Goal: Transaction & Acquisition: Download file/media

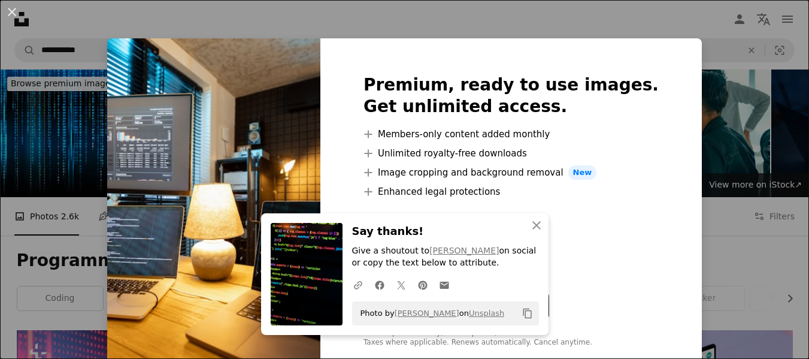
scroll to position [898, 0]
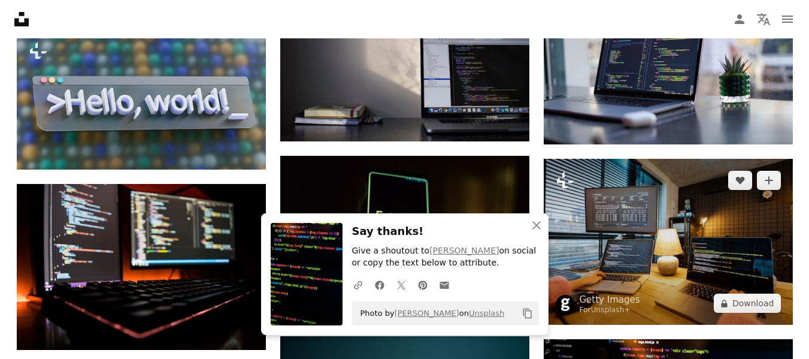
scroll to position [778, 0]
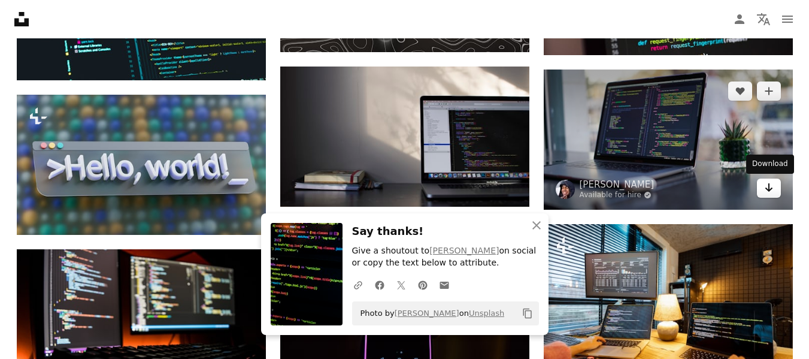
click at [767, 183] on icon "Arrow pointing down" at bounding box center [769, 187] width 10 height 14
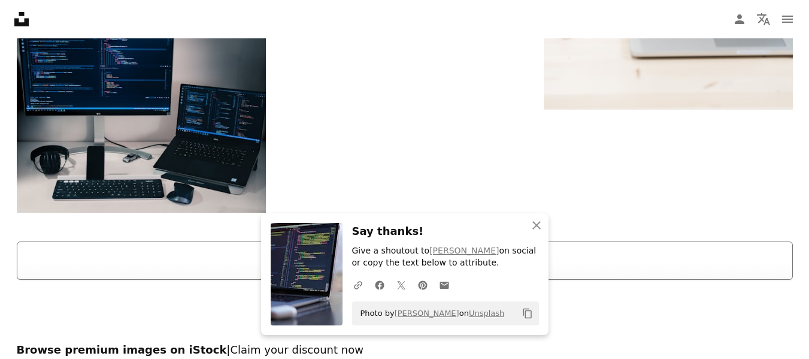
scroll to position [1557, 0]
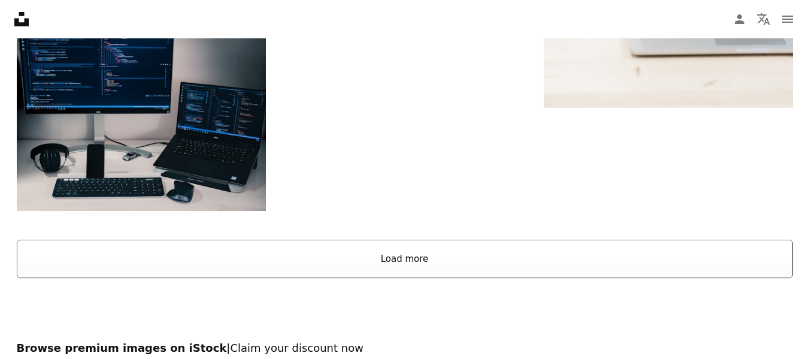
click at [409, 260] on button "Load more" at bounding box center [405, 259] width 776 height 38
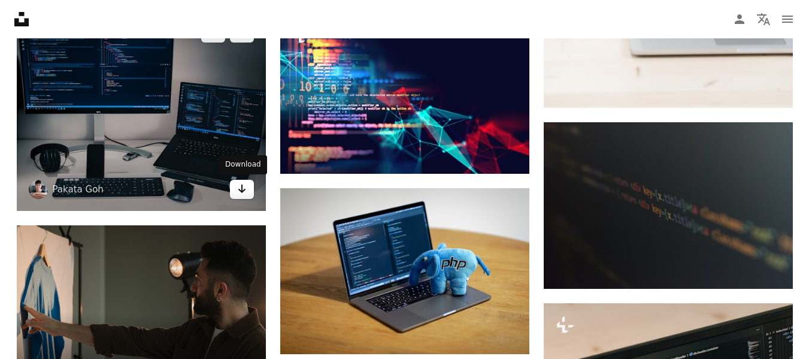
click at [245, 195] on icon "Arrow pointing down" at bounding box center [242, 188] width 10 height 14
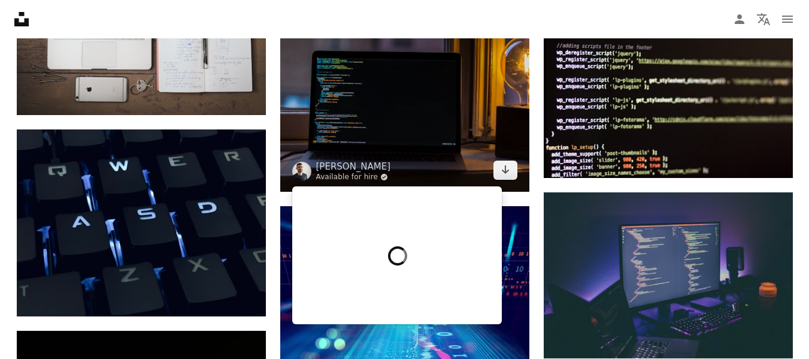
scroll to position [2395, 0]
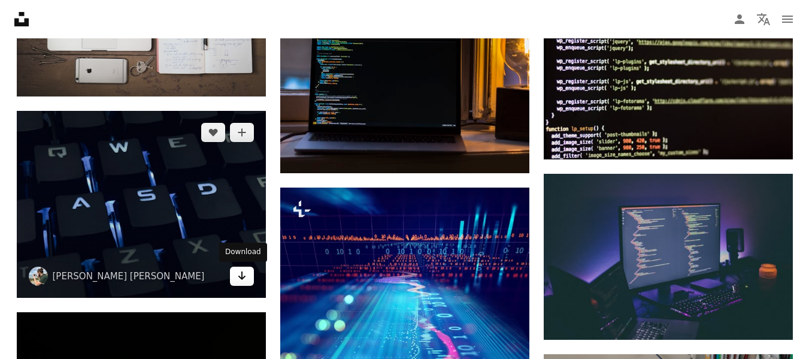
click at [238, 273] on icon "Arrow pointing down" at bounding box center [242, 275] width 10 height 14
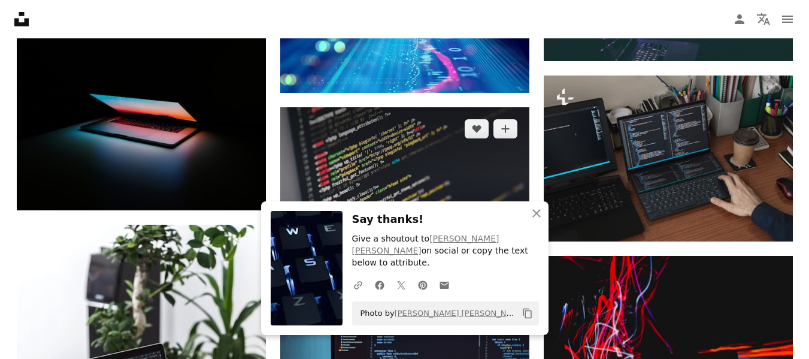
scroll to position [2695, 0]
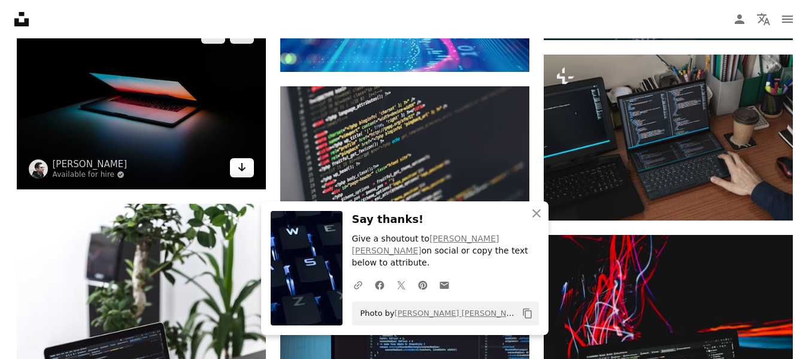
click at [245, 172] on icon "Arrow pointing down" at bounding box center [242, 167] width 10 height 14
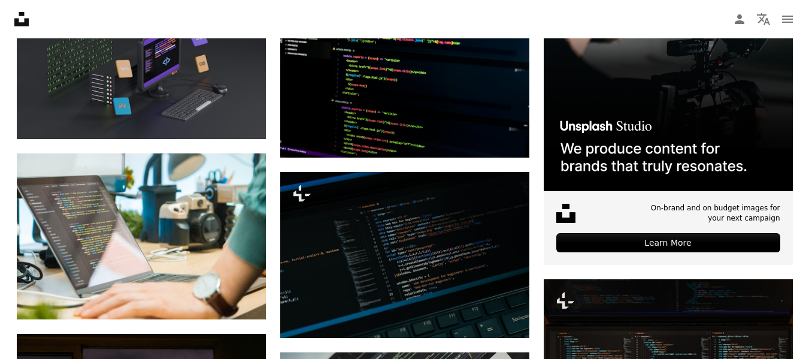
scroll to position [3713, 0]
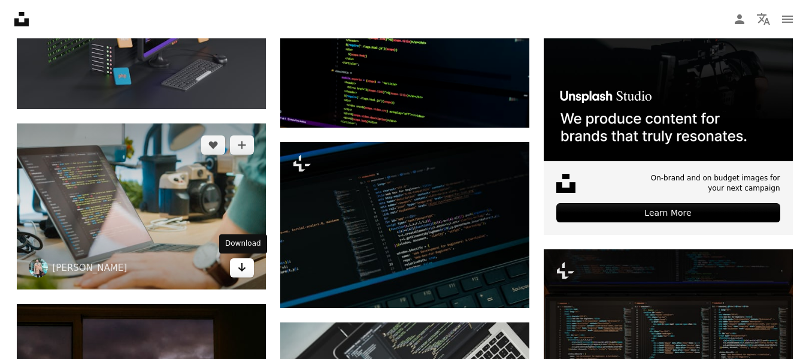
click at [248, 275] on link "Arrow pointing down" at bounding box center [242, 267] width 24 height 19
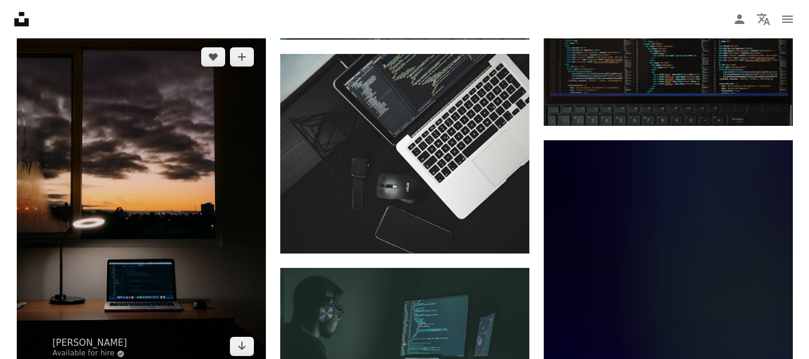
scroll to position [3952, 0]
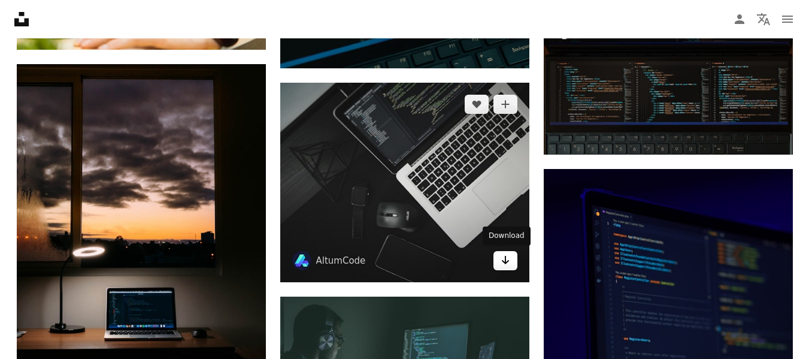
click at [502, 265] on icon "Arrow pointing down" at bounding box center [506, 260] width 10 height 14
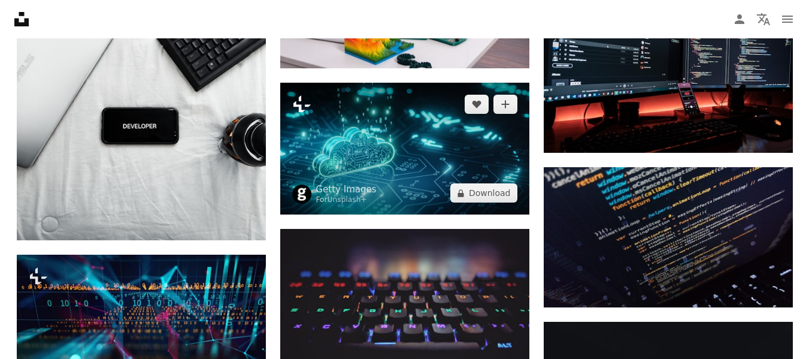
scroll to position [4970, 0]
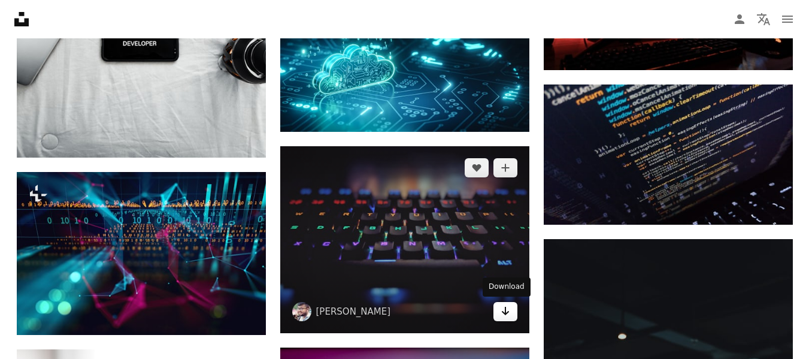
click at [505, 312] on icon "Download" at bounding box center [505, 311] width 8 height 8
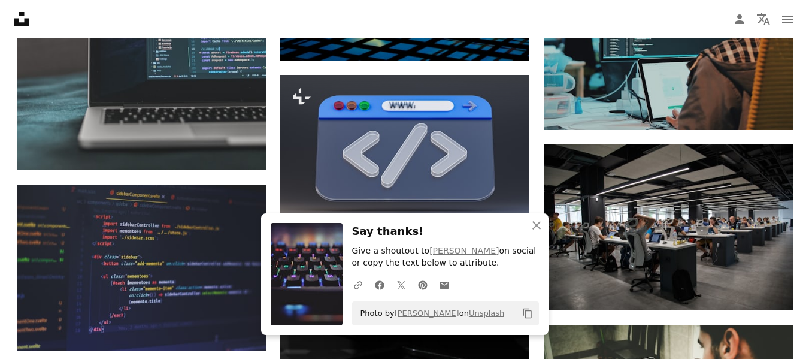
scroll to position [5509, 0]
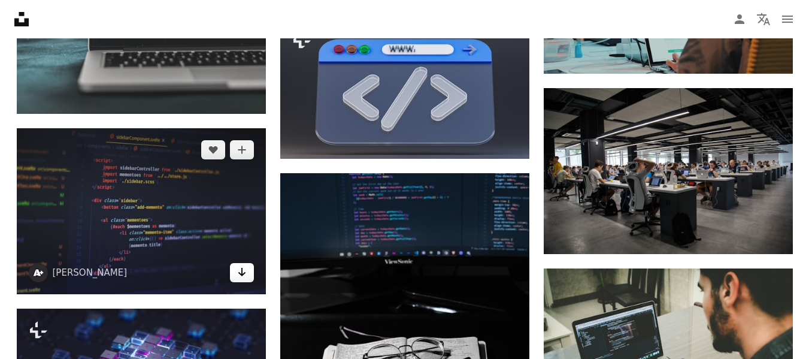
click at [237, 280] on link "Arrow pointing down" at bounding box center [242, 272] width 24 height 19
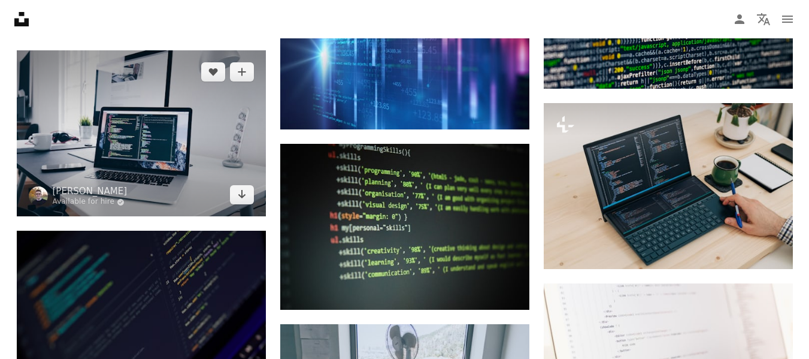
scroll to position [6827, 0]
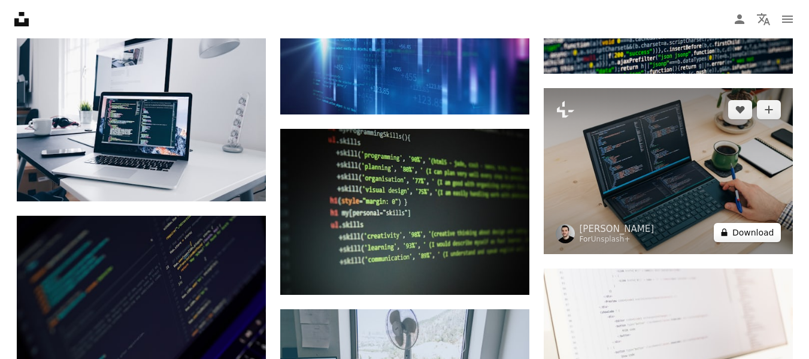
click at [772, 233] on button "A lock Download" at bounding box center [747, 232] width 67 height 19
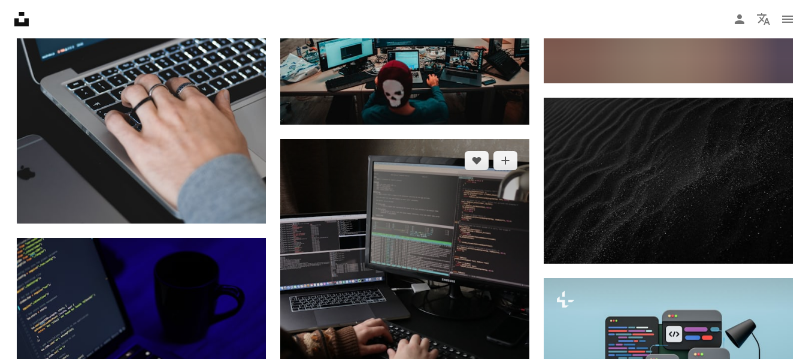
scroll to position [7545, 0]
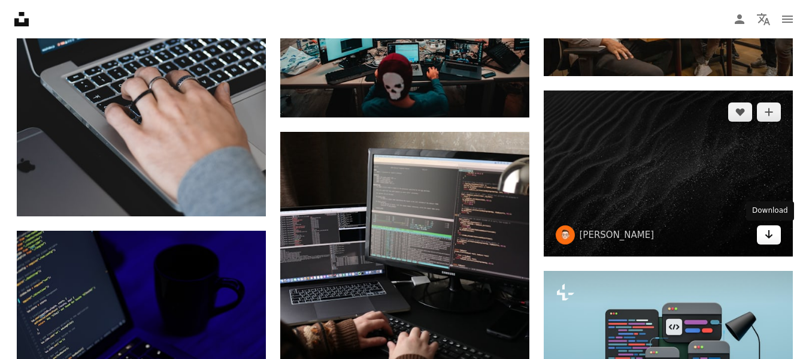
click at [775, 237] on link "Arrow pointing down" at bounding box center [769, 234] width 24 height 19
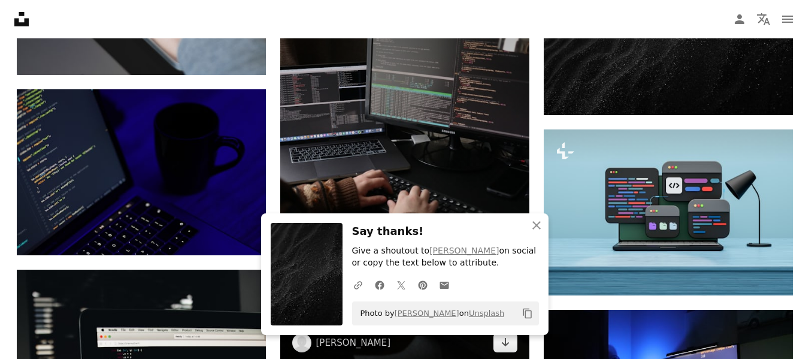
scroll to position [7665, 0]
